Goal: Find specific page/section: Find specific page/section

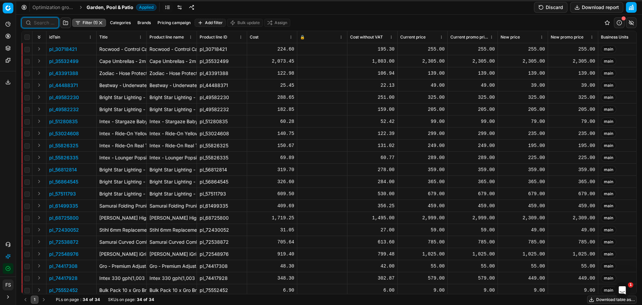
click at [42, 25] on input at bounding box center [44, 22] width 21 height 7
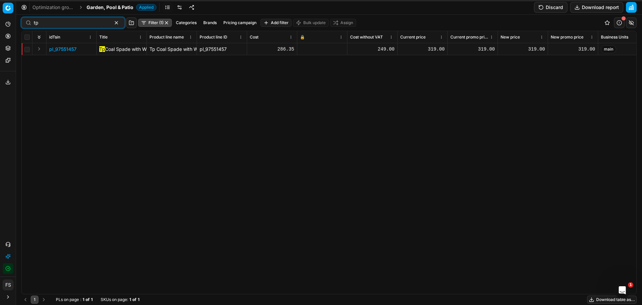
click at [67, 48] on span "pl_97551457" at bounding box center [62, 49] width 27 height 7
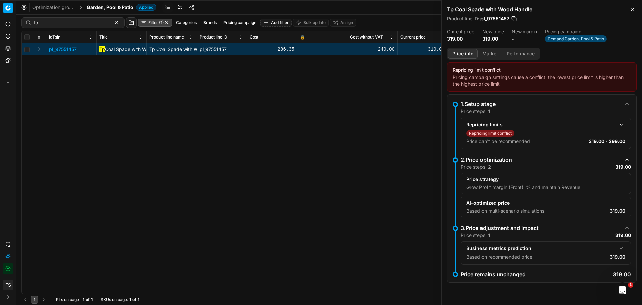
click at [378, 134] on div "pl_97551457 Tp Coal Spade with Wood Handle Tp Coal Spade with Wood Handle pl_97…" at bounding box center [329, 168] width 615 height 250
click at [51, 25] on input "tp" at bounding box center [70, 22] width 73 height 7
drag, startPoint x: 53, startPoint y: 24, endPoint x: 17, endPoint y: 25, distance: 35.8
click at [14, 25] on div "Pricing platform Analytics Pricing Product portfolio Templates Export service 0…" at bounding box center [321, 152] width 642 height 305
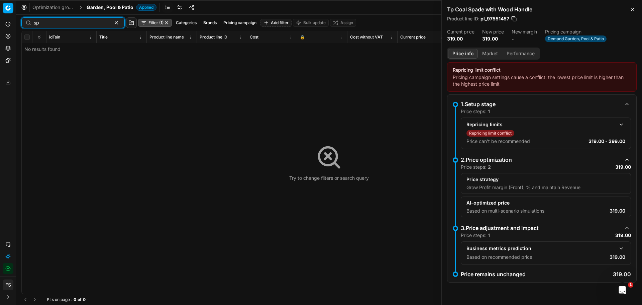
type input "s"
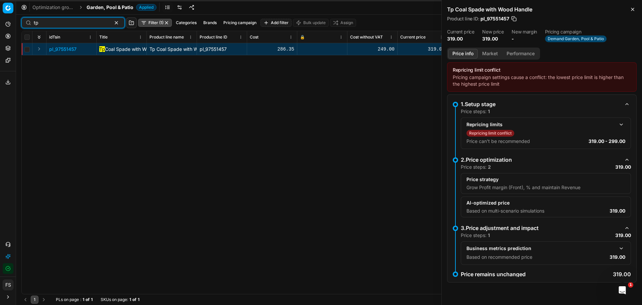
type input "t"
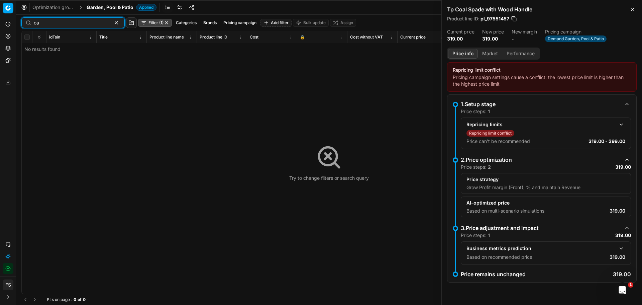
type input "c"
type input "g"
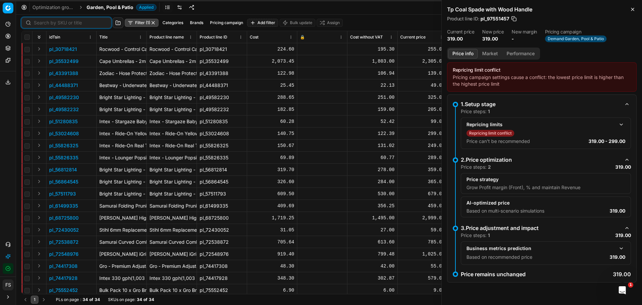
click at [142, 36] on html "Pricing platform Analytics Pricing Product portfolio Templates Export service 0…" at bounding box center [321, 152] width 642 height 305
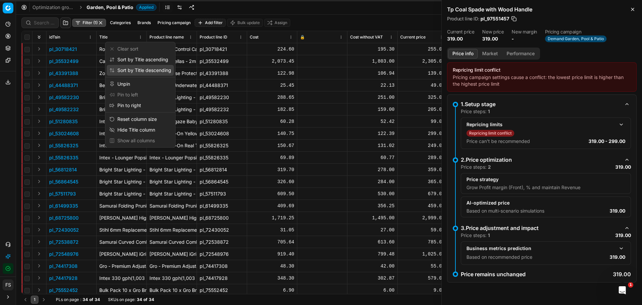
click at [148, 68] on div "Sort by Title descending" at bounding box center [140, 70] width 62 height 7
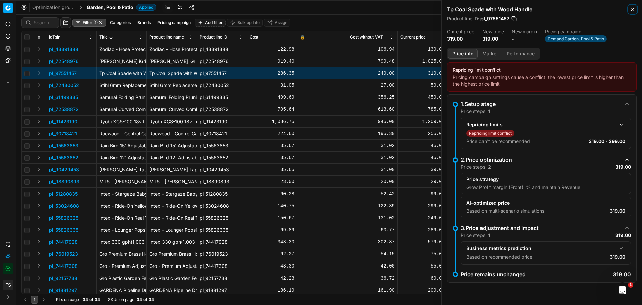
click at [631, 9] on icon "button" at bounding box center [632, 9] width 5 height 5
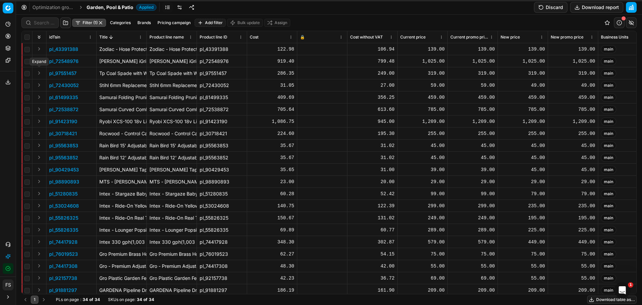
click at [36, 73] on button "Expand" at bounding box center [39, 73] width 8 height 8
click at [38, 73] on button "Expand" at bounding box center [39, 73] width 8 height 8
click at [27, 74] on input "checkbox" at bounding box center [26, 73] width 5 height 5
checkbox input "false"
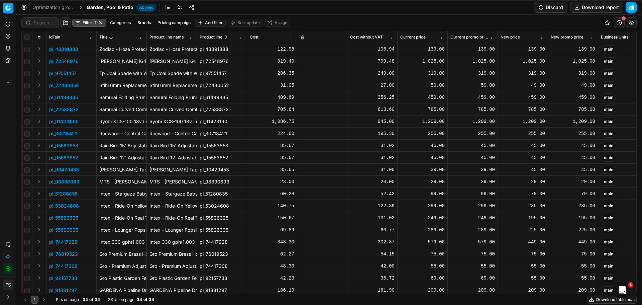
click at [144, 23] on button "Brands" at bounding box center [144, 23] width 19 height 8
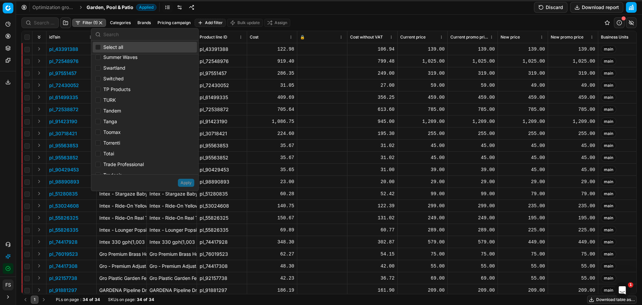
scroll to position [1449, 0]
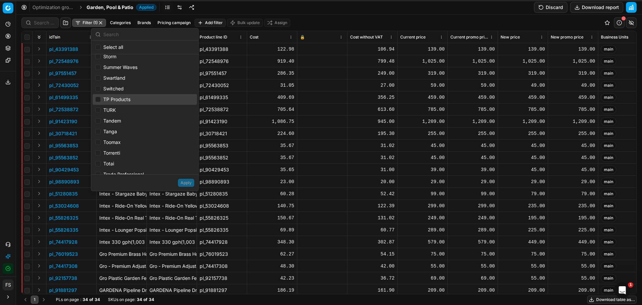
click at [122, 98] on div "TP Products" at bounding box center [145, 99] width 104 height 11
checkbox input "true"
click at [186, 179] on button "Apply" at bounding box center [186, 183] width 16 height 8
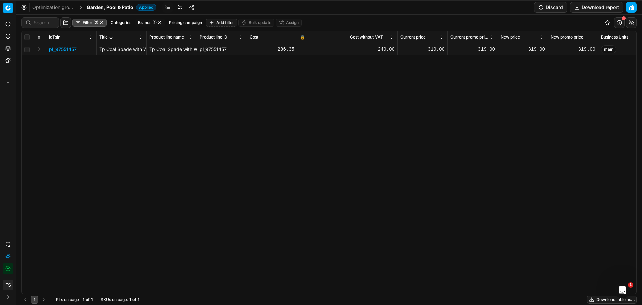
click at [103, 22] on button "button" at bounding box center [101, 22] width 5 height 5
